Goal: Task Accomplishment & Management: Manage account settings

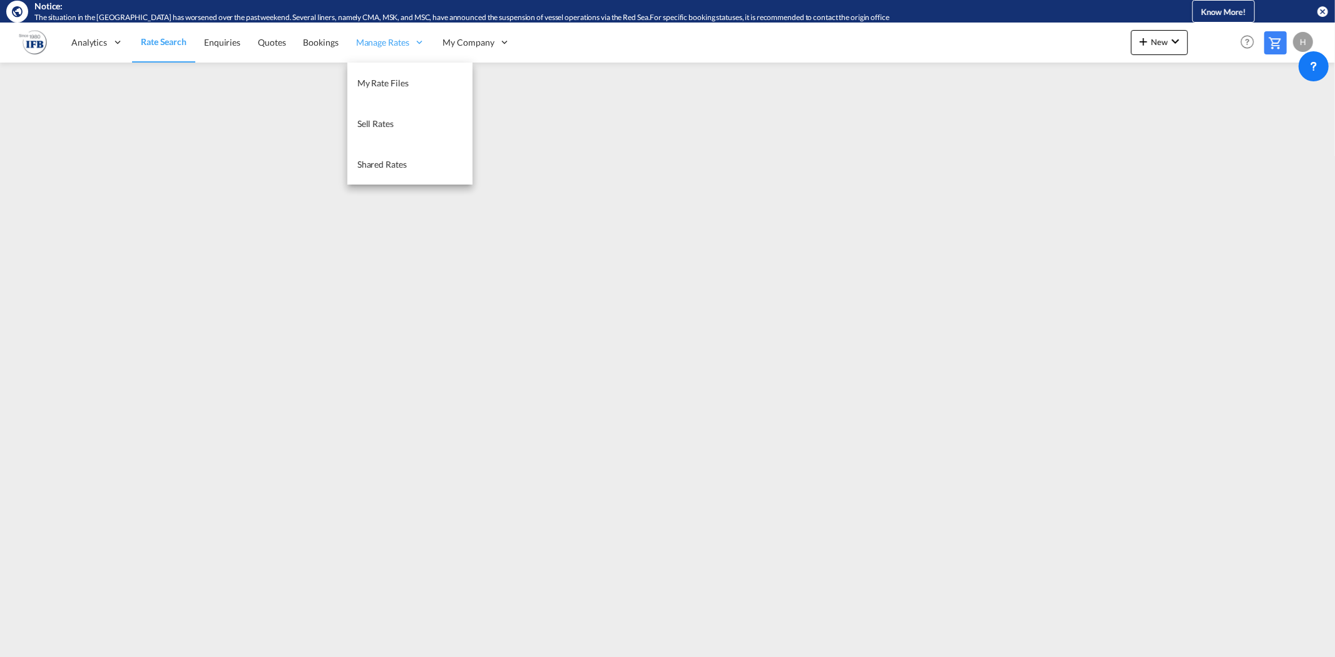
click at [404, 42] on span "Manage Rates" at bounding box center [382, 42] width 53 height 13
click at [395, 78] on span "My Rate Files" at bounding box center [382, 83] width 51 height 11
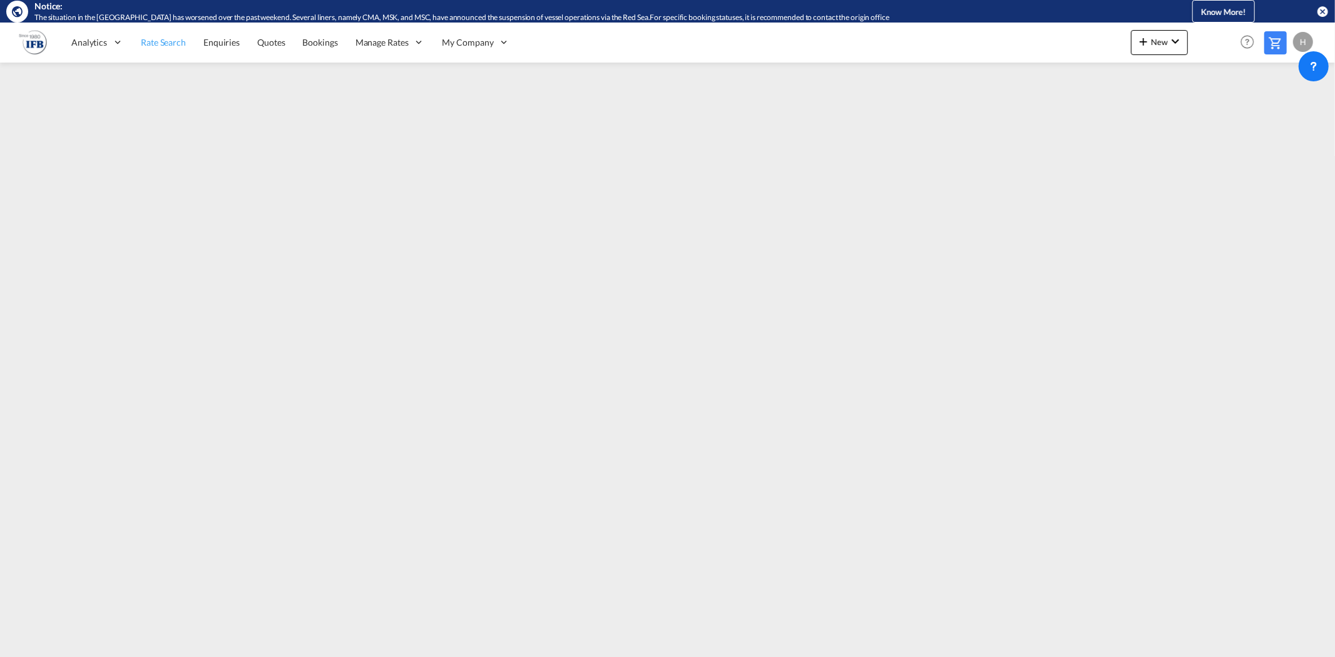
click at [154, 44] on span "Rate Search" at bounding box center [163, 42] width 45 height 11
